Goal: Find specific page/section: Find specific page/section

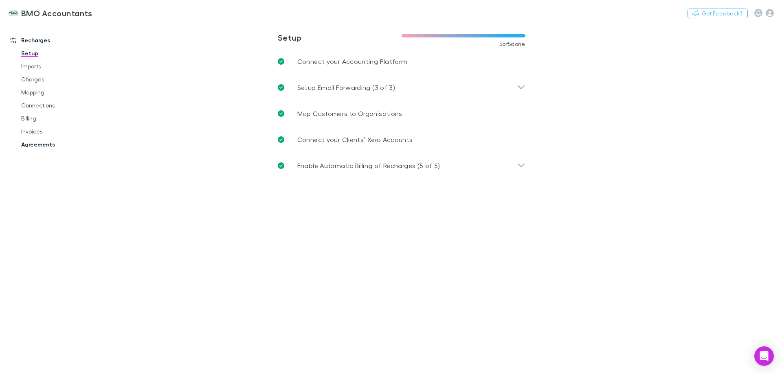
click at [51, 142] on link "Agreements" at bounding box center [61, 144] width 97 height 13
